Goal: Information Seeking & Learning: Learn about a topic

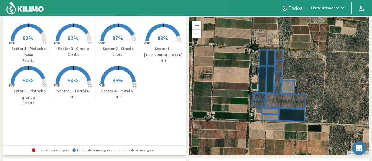
scroll to position [26, 0]
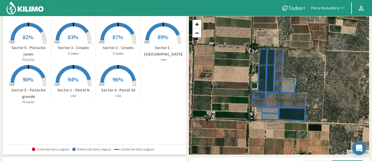
click at [119, 69] on rect at bounding box center [118, 83] width 47 height 47
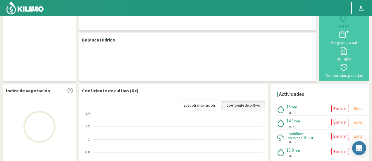
select select "101: Object"
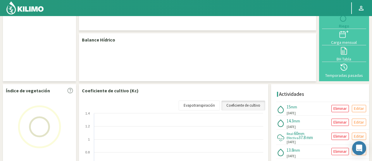
select select "4: Object"
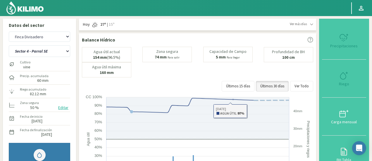
click at [208, 76] on div "Agua útil actual 154 mm (96.5%) [PERSON_NAME] 74 mm Para salir Capacidad [PERSO…" at bounding box center [197, 62] width 231 height 31
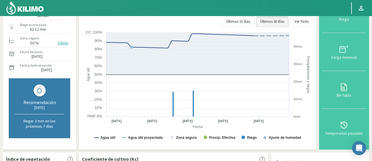
scroll to position [70, 0]
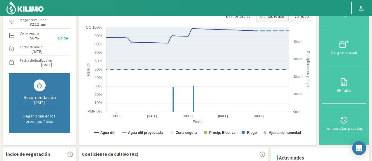
click at [300, 19] on button "Ver Todo" at bounding box center [301, 16] width 23 height 11
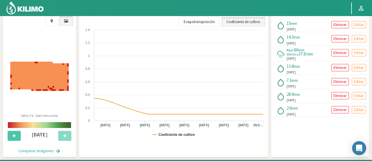
scroll to position [76, 0]
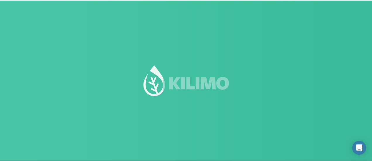
scroll to position [41, 0]
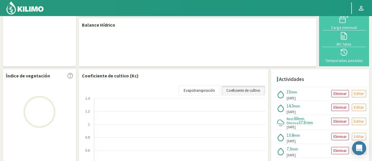
select select "101: Object"
select select "4: Object"
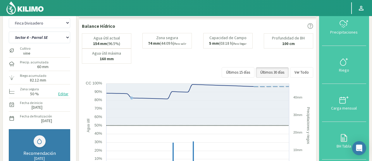
scroll to position [10, 0]
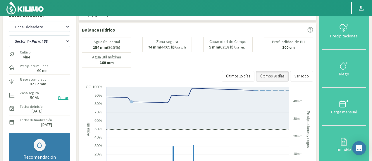
click at [286, 47] on b "100 cm" at bounding box center [288, 47] width 13 height 5
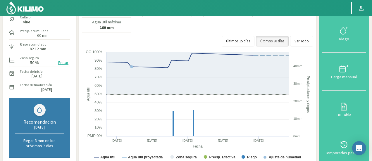
scroll to position [57, 0]
